Goal: Information Seeking & Learning: Check status

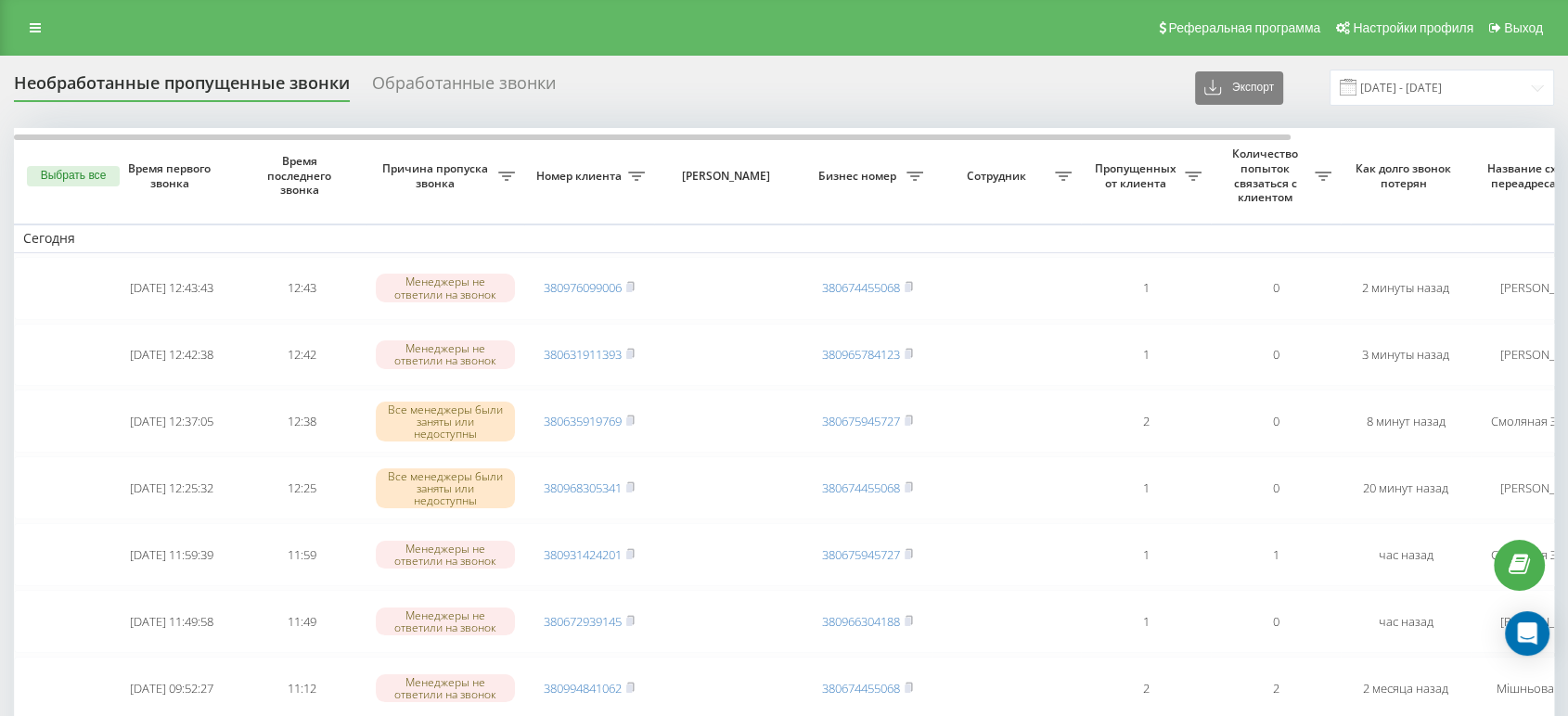
drag, startPoint x: 779, startPoint y: 8, endPoint x: 710, endPoint y: 28, distance: 71.8
click at [710, 28] on div "Реферальная программа Настройки профиля Выход" at bounding box center [784, 28] width 1568 height 56
drag, startPoint x: 950, startPoint y: 29, endPoint x: 868, endPoint y: 29, distance: 82.0
click at [868, 29] on div "Реферальная программа Настройки профиля Выход" at bounding box center [784, 28] width 1568 height 56
drag, startPoint x: 974, startPoint y: 123, endPoint x: 1009, endPoint y: 45, distance: 85.5
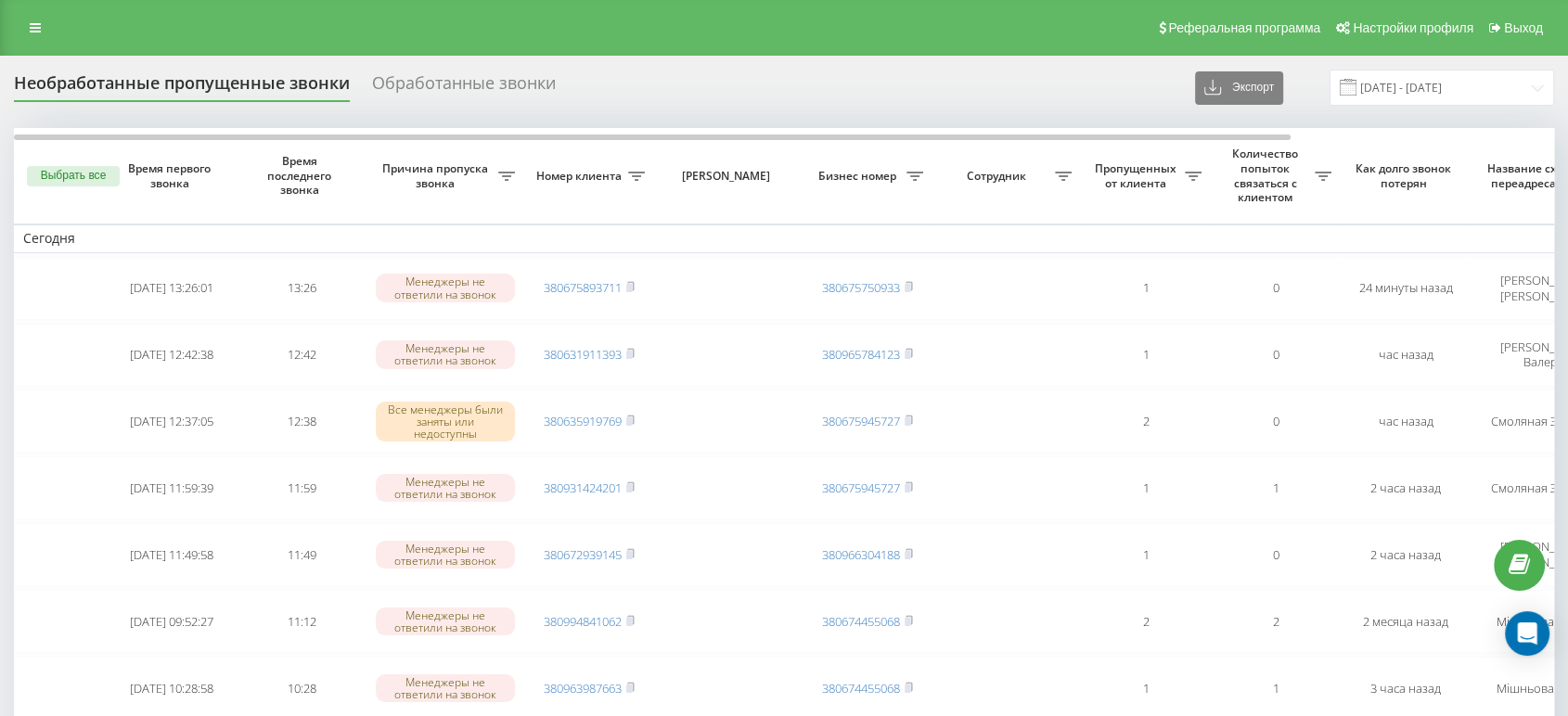
drag, startPoint x: 1009, startPoint y: 45, endPoint x: 805, endPoint y: 24, distance: 205.1
drag, startPoint x: 805, startPoint y: 24, endPoint x: 762, endPoint y: 5, distance: 47.0
click at [786, 25] on div "Реферальная программа Настройки профиля Выход" at bounding box center [784, 28] width 1568 height 56
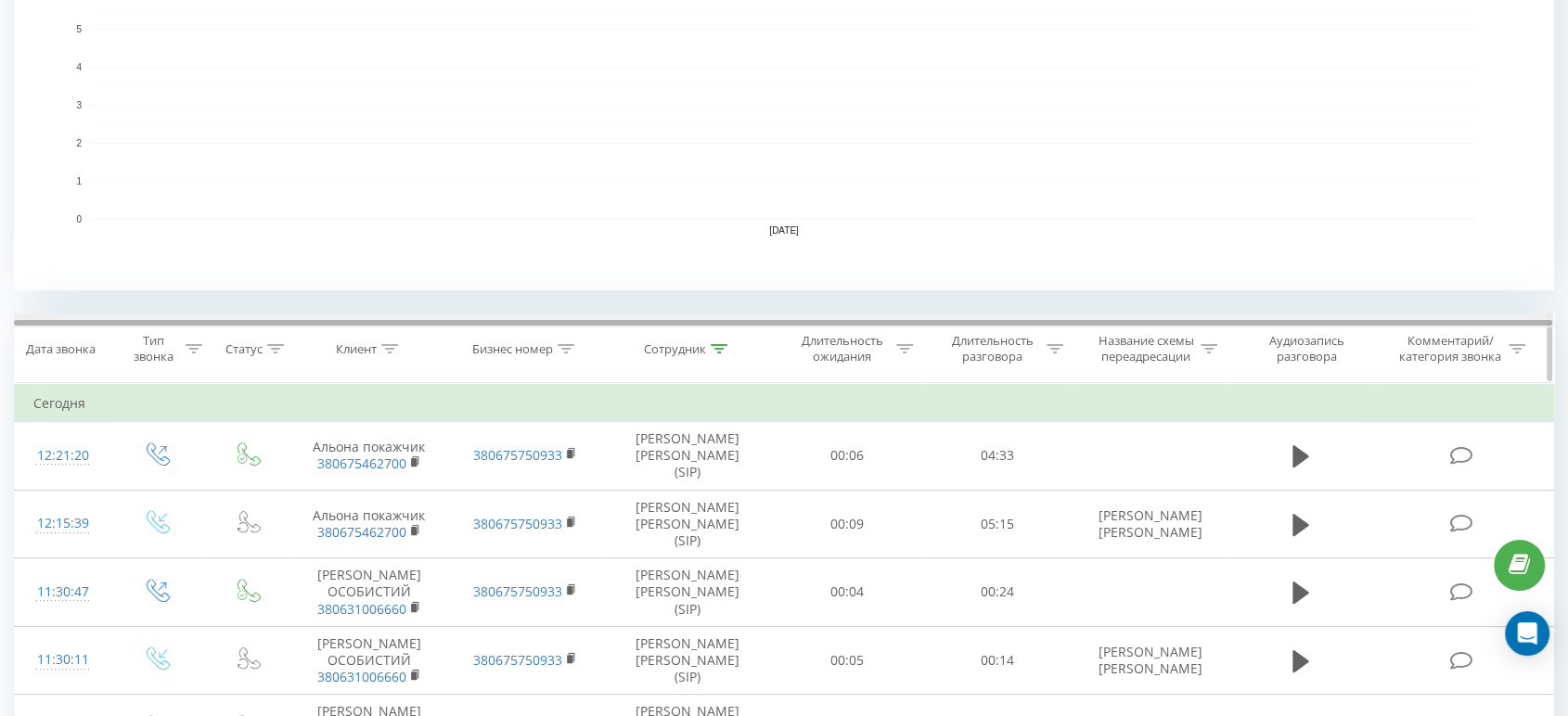
scroll to position [485, 0]
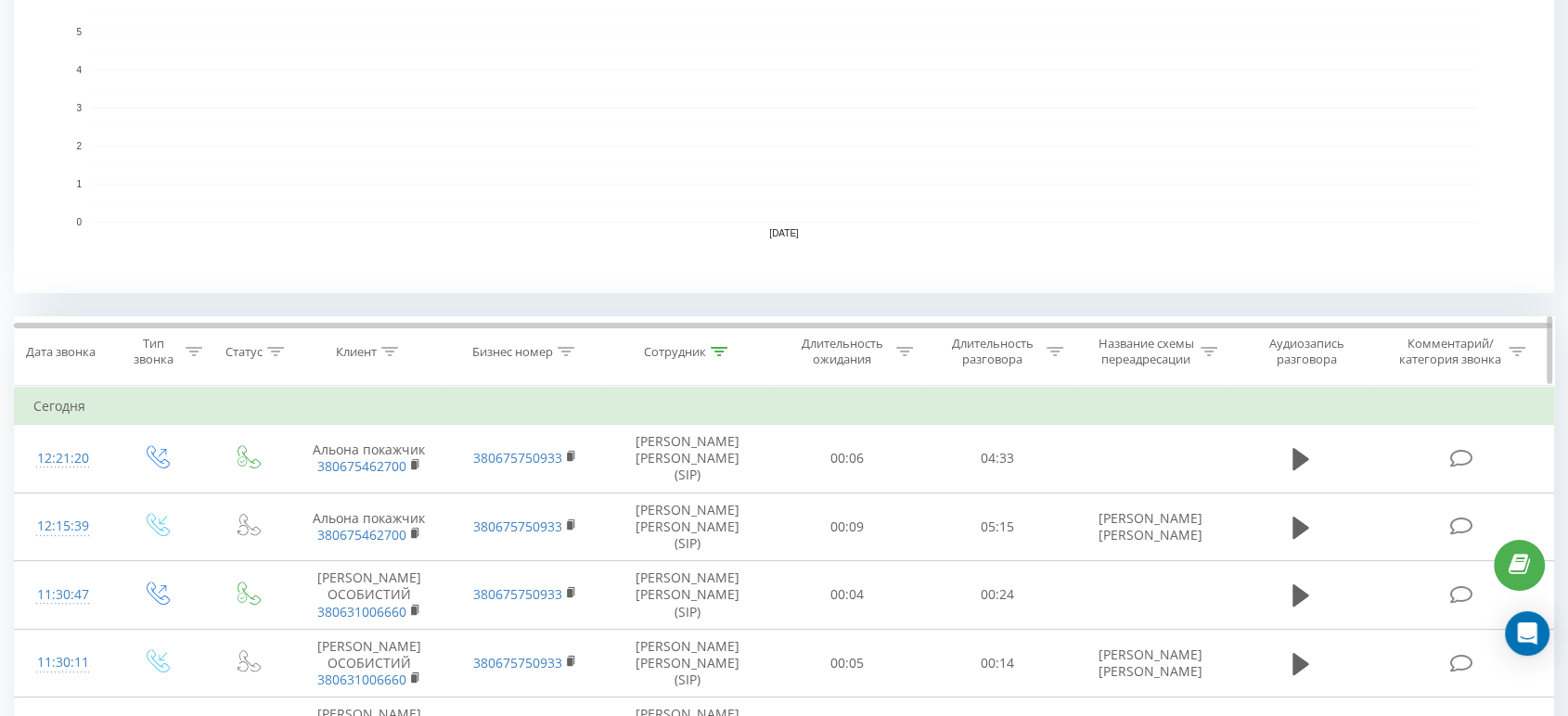
click at [715, 351] on icon at bounding box center [719, 352] width 17 height 9
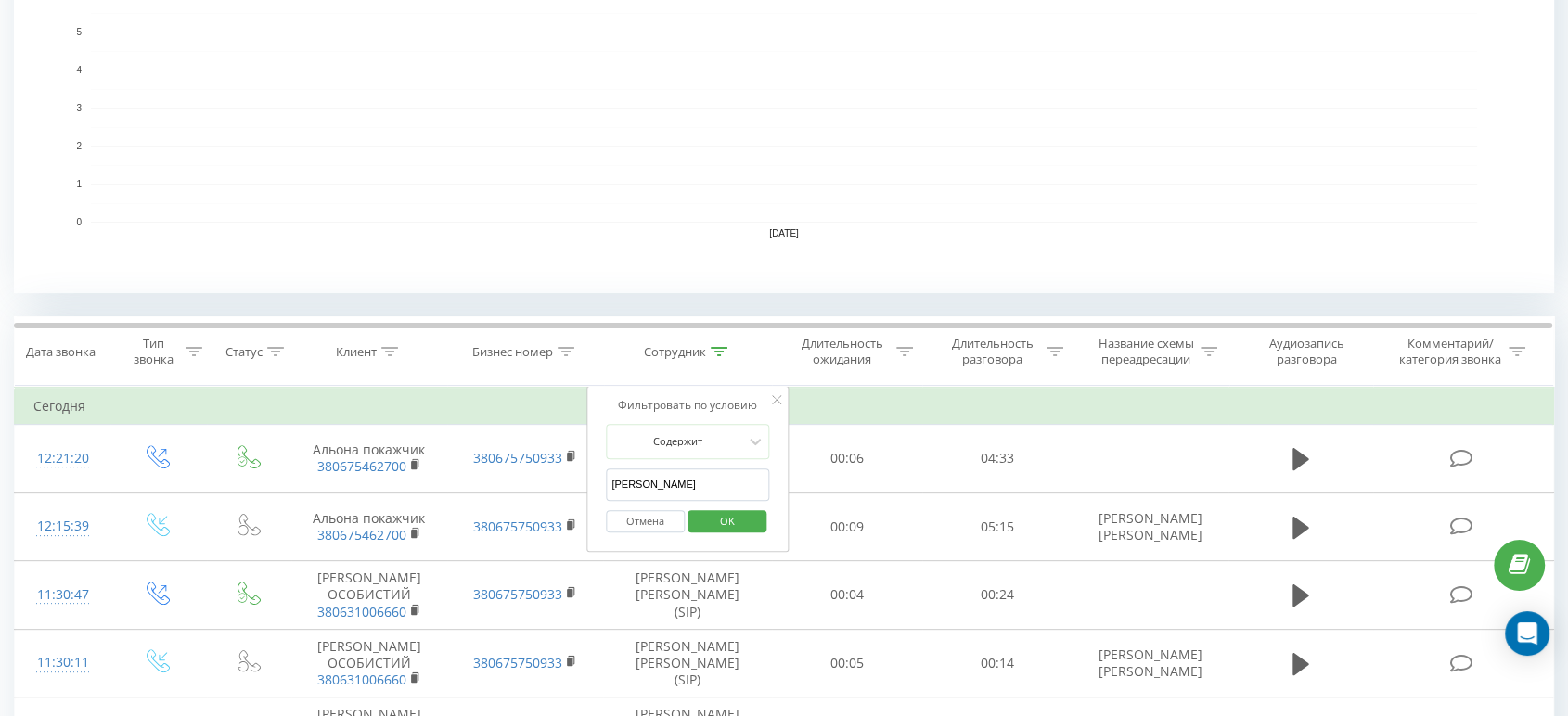
click at [654, 481] on input "шевчук" at bounding box center [688, 485] width 163 height 32
type input "е"
type input "смоляна"
click at [707, 518] on span "OK" at bounding box center [727, 521] width 52 height 28
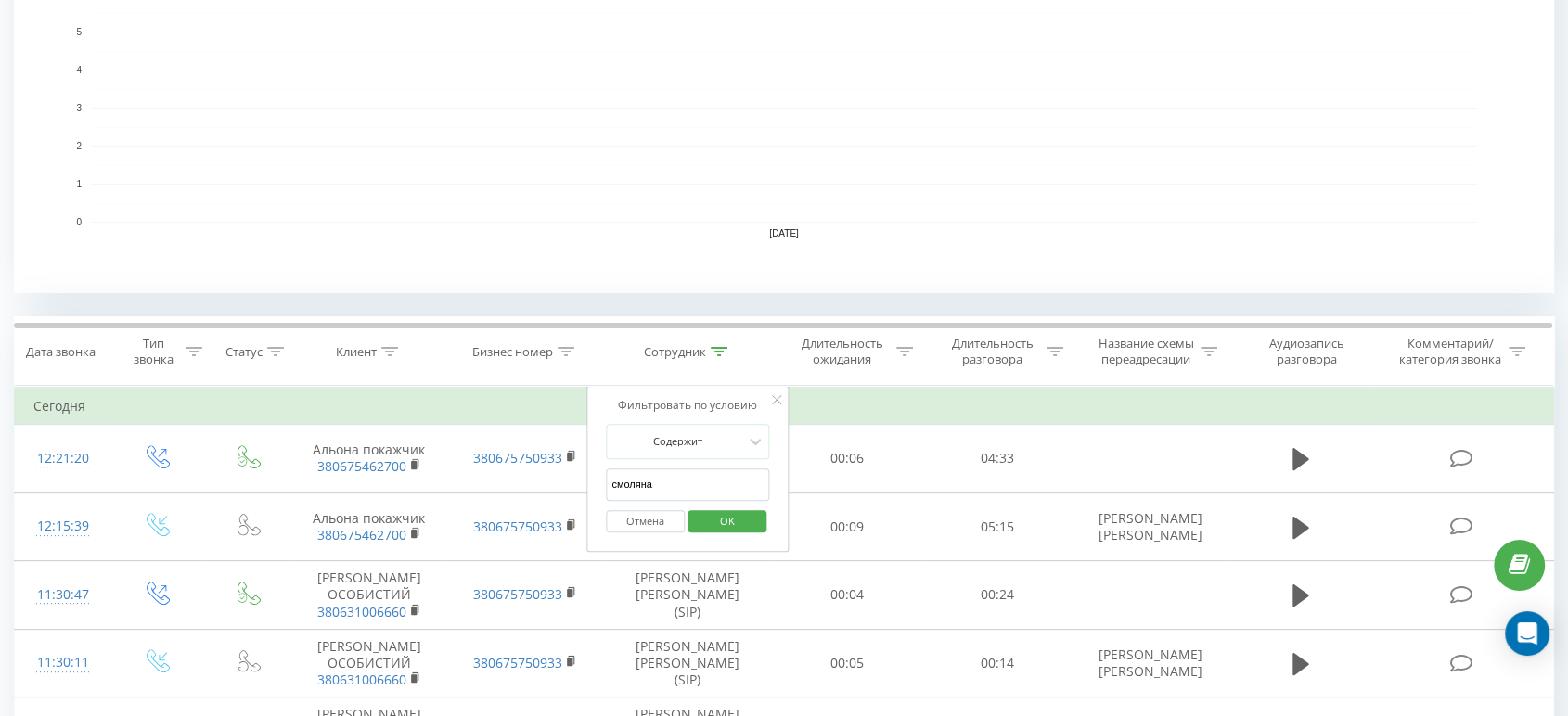
scroll to position [379, 0]
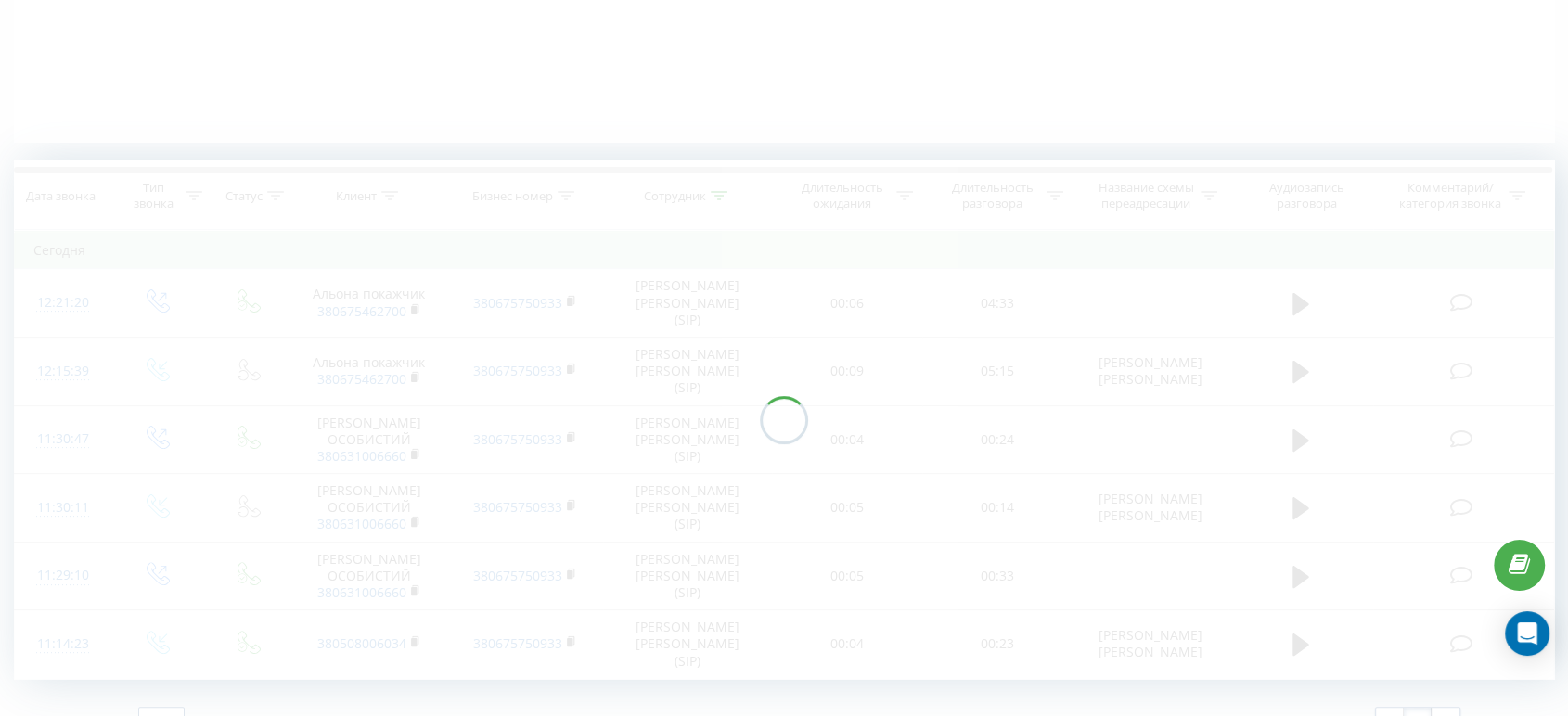
drag, startPoint x: 804, startPoint y: 105, endPoint x: 795, endPoint y: 104, distance: 9.1
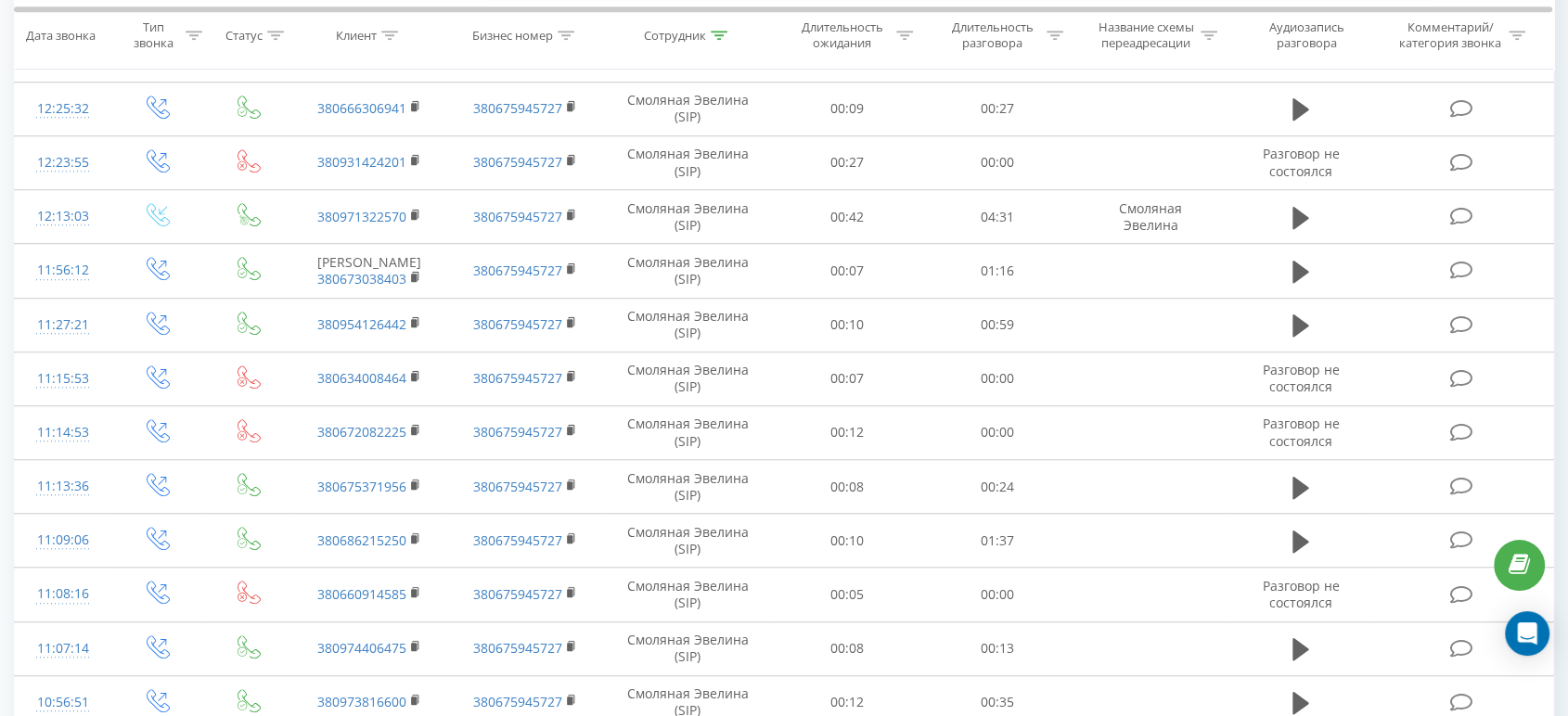
scroll to position [1302, 0]
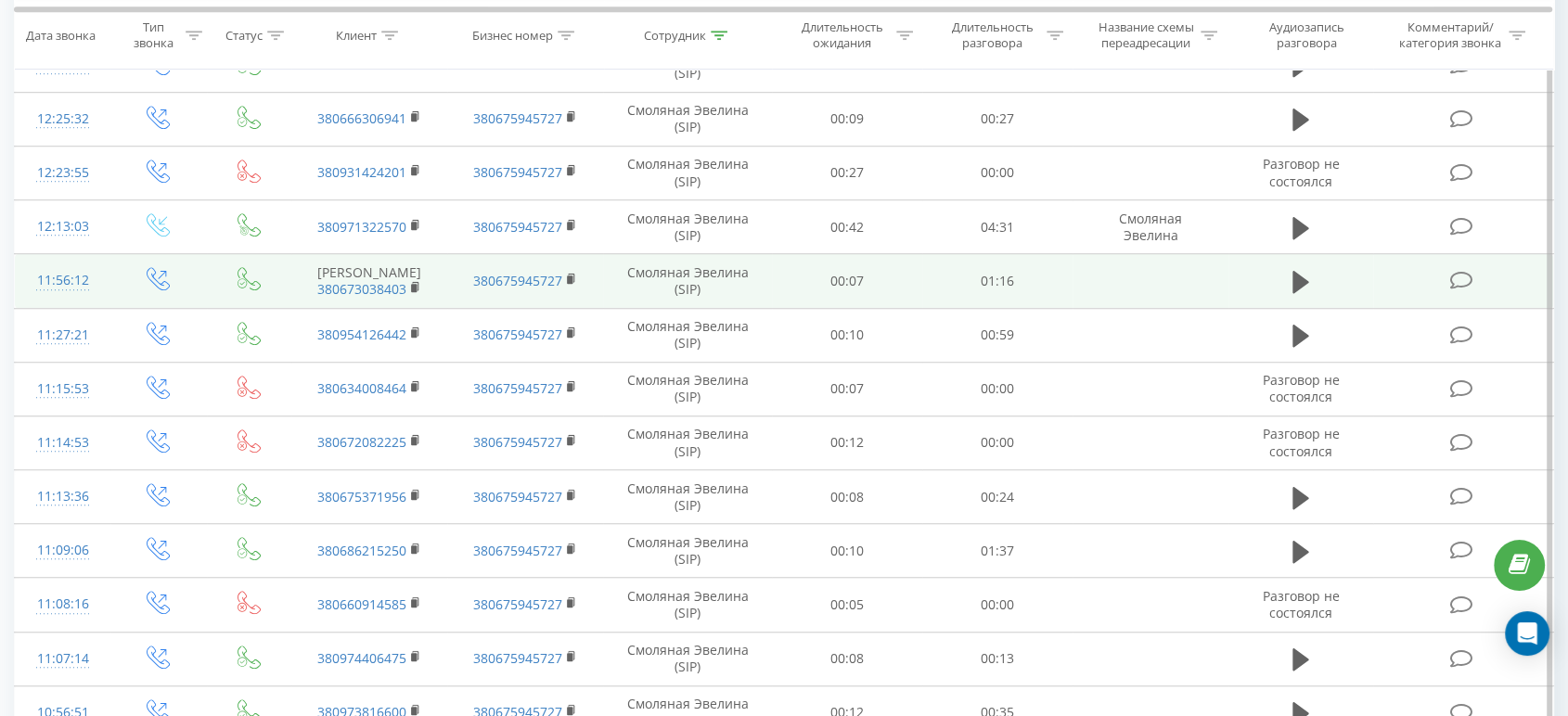
click at [1288, 308] on td at bounding box center [1301, 281] width 144 height 54
click at [1289, 299] on span at bounding box center [1301, 289] width 28 height 18
click at [1299, 293] on icon at bounding box center [1301, 282] width 17 height 22
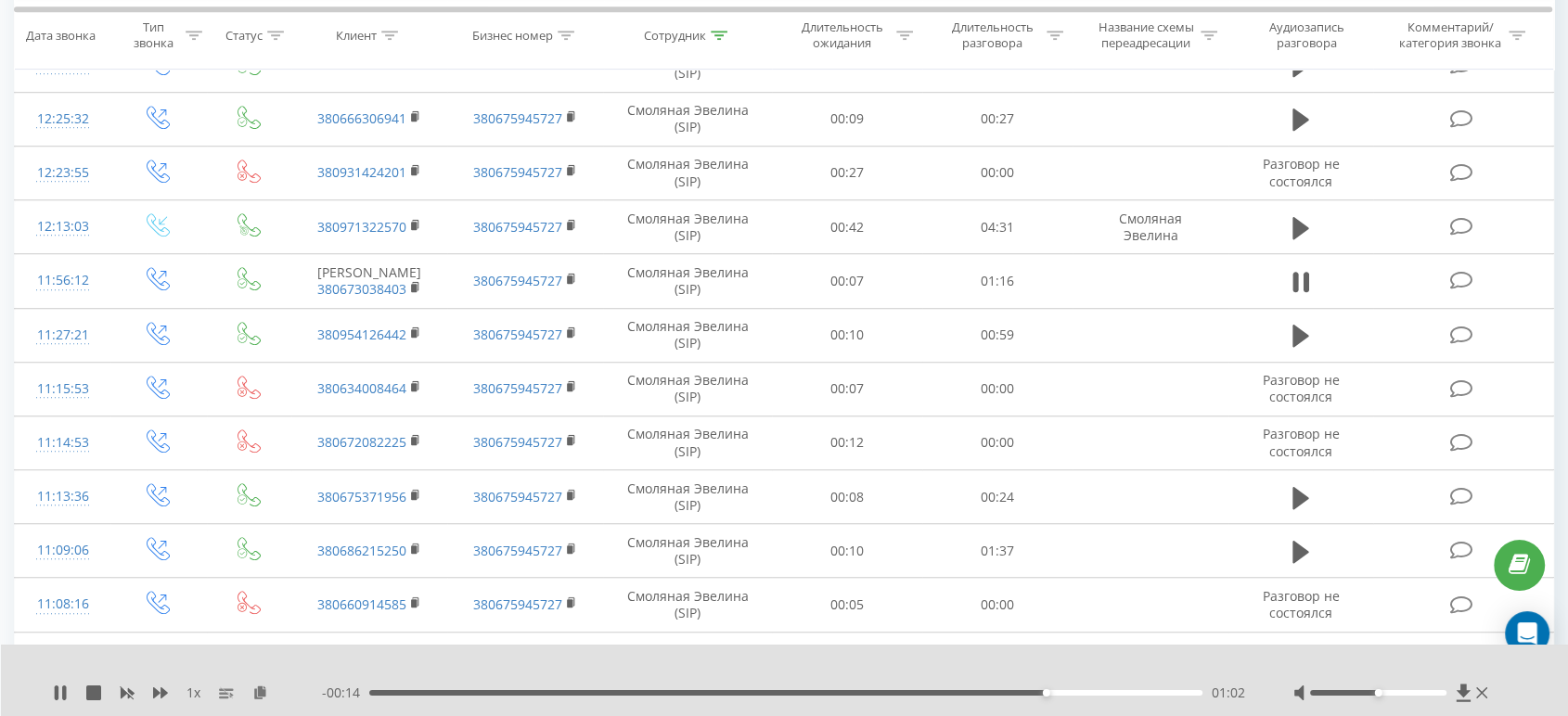
click at [60, 703] on div "1 x - 00:14 01:02 01:02" at bounding box center [784, 680] width 1568 height 71
click at [61, 688] on icon at bounding box center [61, 693] width 15 height 15
click at [369, 693] on div "00:00" at bounding box center [785, 693] width 833 height 6
click at [73, 692] on div "1 x" at bounding box center [188, 693] width 269 height 19
click at [56, 692] on icon at bounding box center [61, 693] width 11 height 15
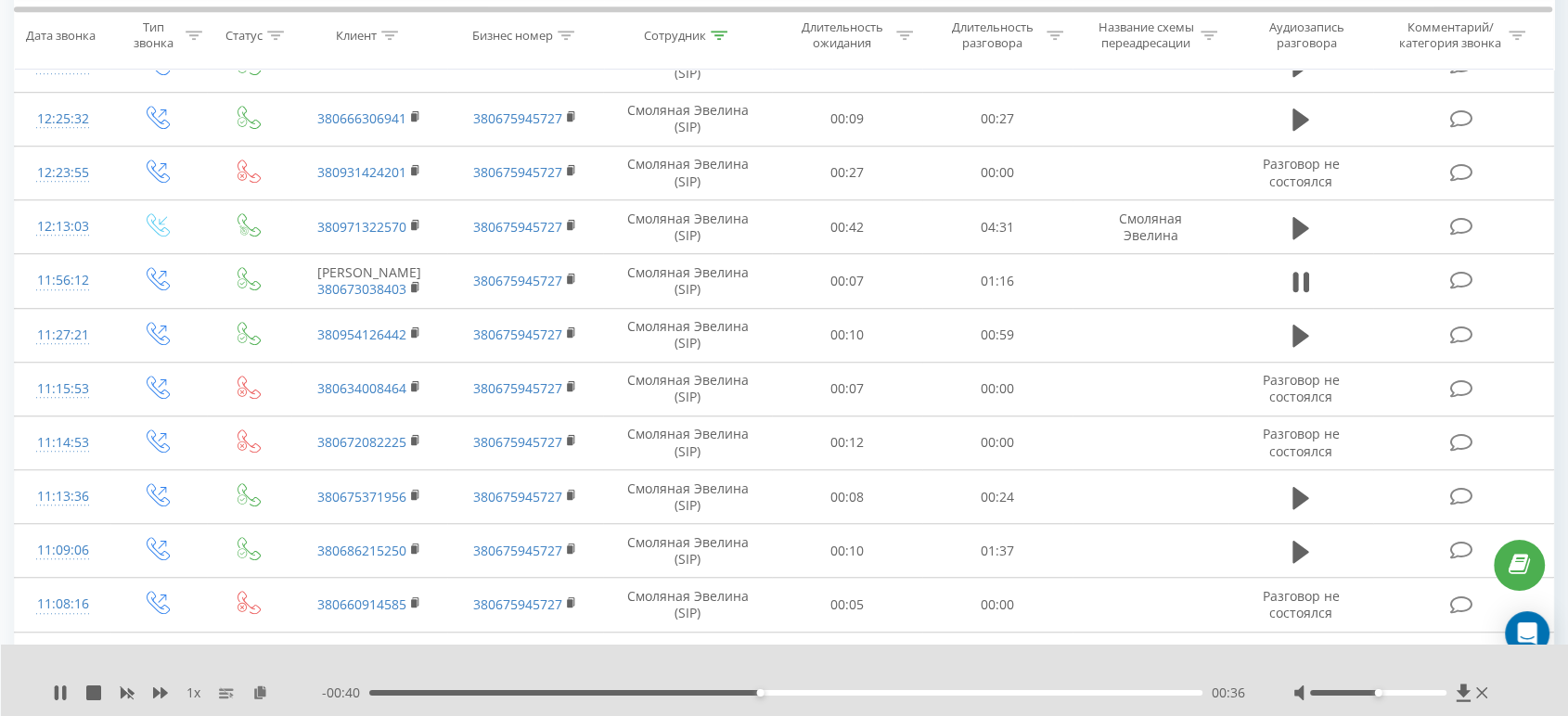
click at [1076, 688] on div "- 00:40 00:36 00:36" at bounding box center [784, 693] width 925 height 19
click at [1077, 696] on div "00:00" at bounding box center [785, 693] width 833 height 6
click at [1006, 693] on div "00:59" at bounding box center [785, 693] width 833 height 6
